Goal: Find contact information: Find contact information

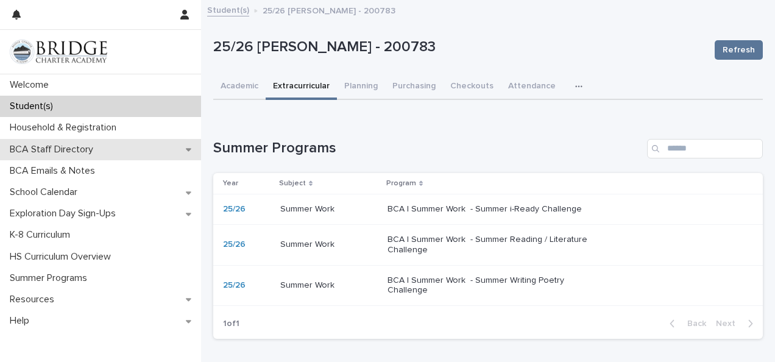
click at [58, 155] on p "BCA Staff Directory" at bounding box center [54, 150] width 98 height 12
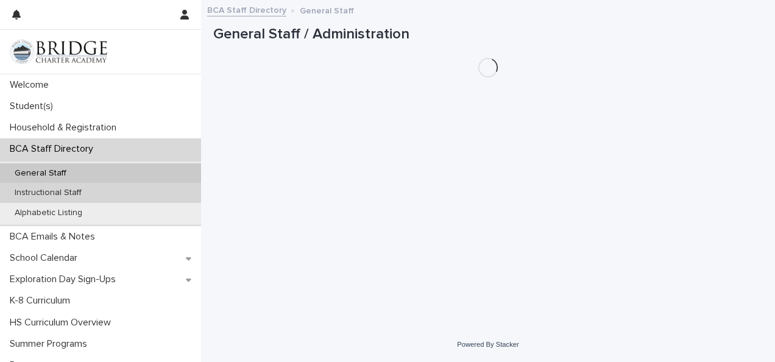
click at [55, 187] on div "Instructional Staff" at bounding box center [100, 193] width 201 height 20
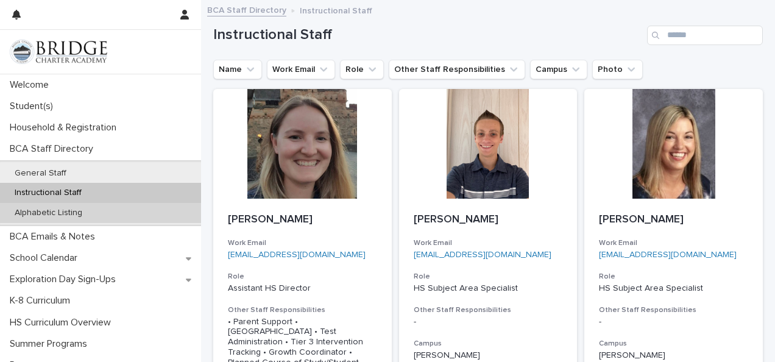
click at [153, 218] on div "Alphabetic Listing" at bounding box center [100, 213] width 201 height 20
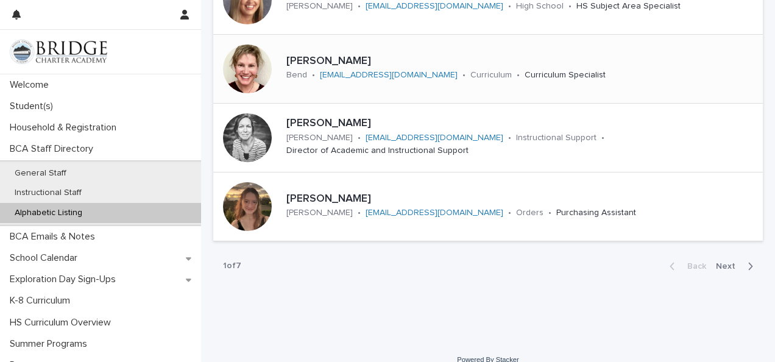
scroll to position [549, 0]
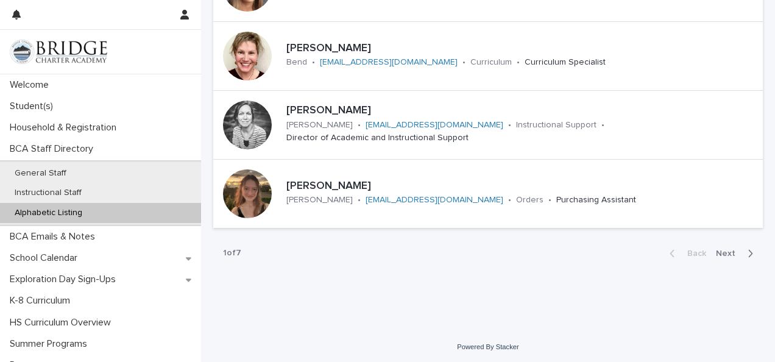
click at [724, 252] on span "Next" at bounding box center [729, 253] width 27 height 9
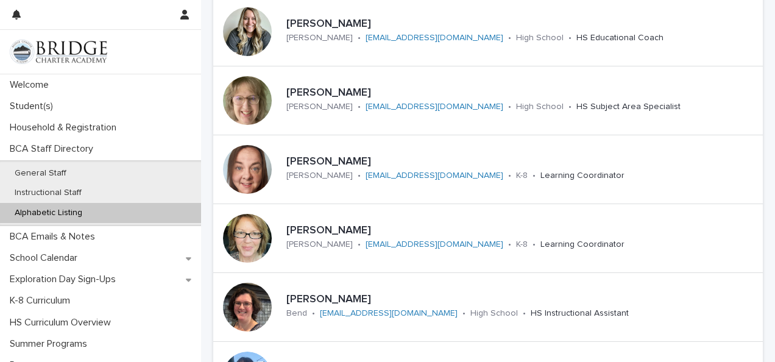
scroll to position [372, 0]
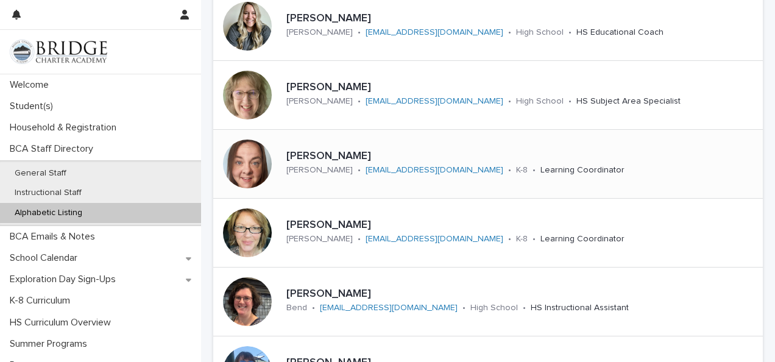
click at [618, 185] on div "[PERSON_NAME] [PERSON_NAME] • [EMAIL_ADDRESS][DOMAIN_NAME] • K-8 • Learning Coo…" at bounding box center [487, 164] width 549 height 69
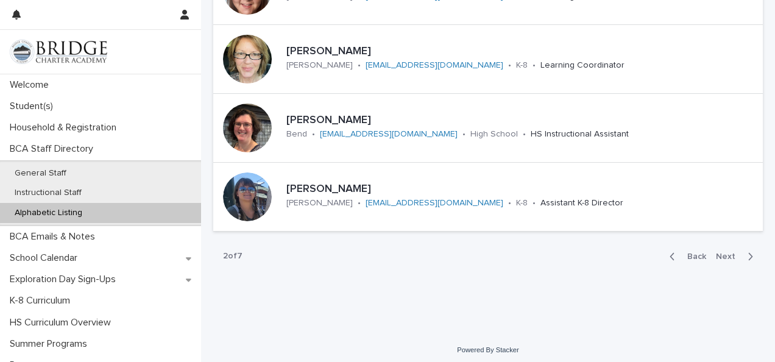
scroll to position [546, 0]
click at [726, 252] on span "Next" at bounding box center [729, 256] width 27 height 9
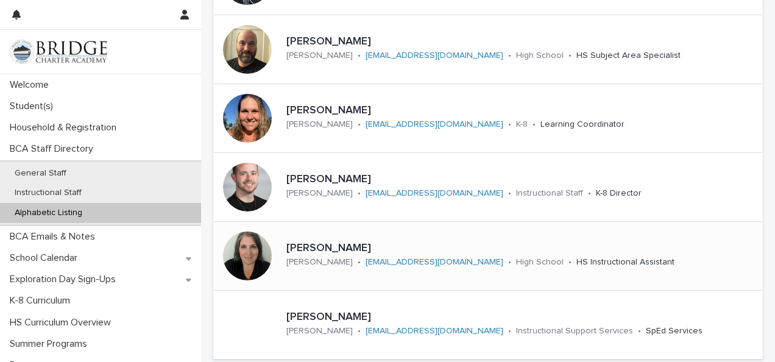
scroll to position [549, 0]
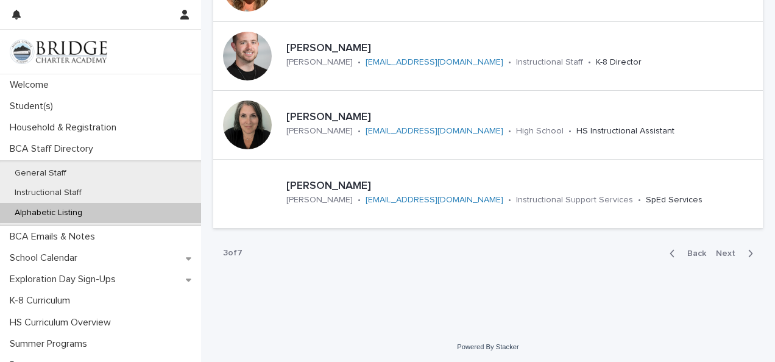
click at [732, 259] on div "Back Next" at bounding box center [711, 253] width 103 height 30
click at [727, 248] on button "Next" at bounding box center [737, 253] width 52 height 11
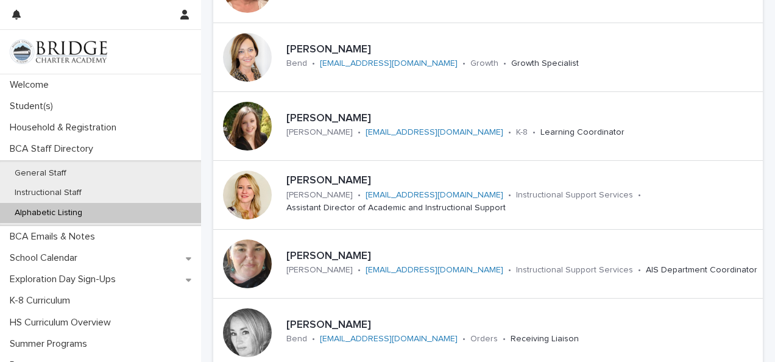
scroll to position [275, 0]
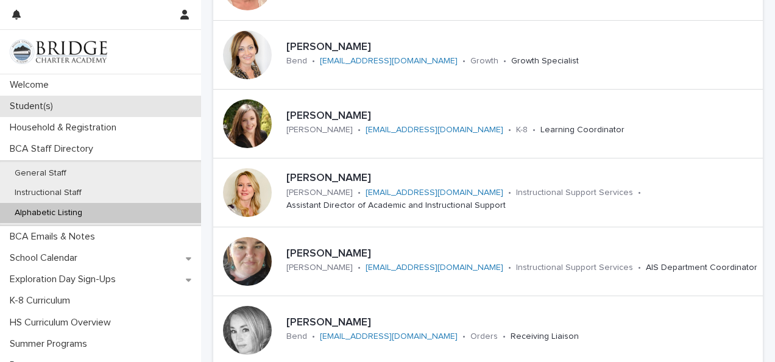
click at [52, 108] on p "Student(s)" at bounding box center [34, 107] width 58 height 12
